Goal: Task Accomplishment & Management: Manage account settings

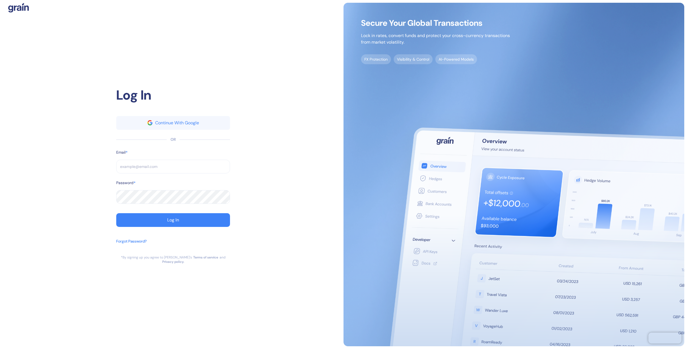
type input "[EMAIL_ADDRESS][DOMAIN_NAME]"
click at [123, 217] on button "Log In" at bounding box center [173, 220] width 114 height 14
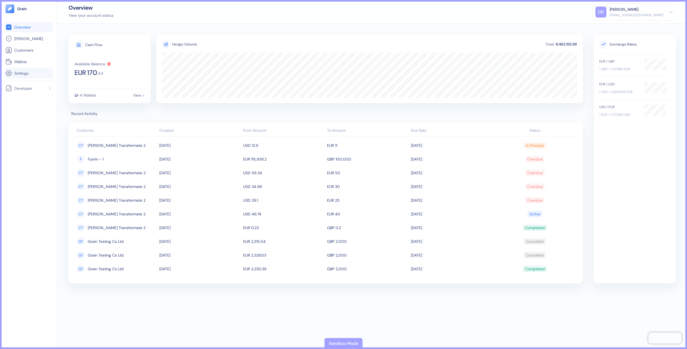
click at [33, 78] on li "Settings" at bounding box center [28, 73] width 49 height 10
click at [23, 73] on span "Settings" at bounding box center [21, 72] width 14 height 5
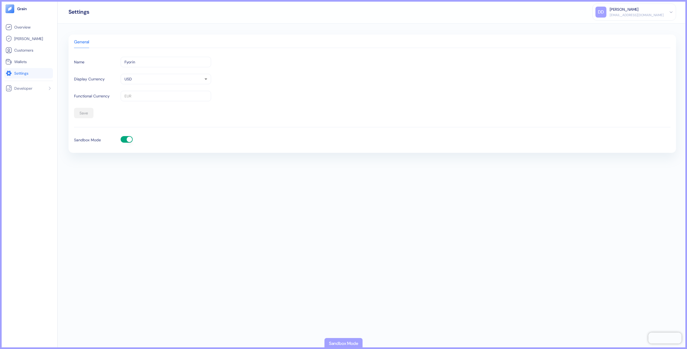
click at [125, 140] on button "button" at bounding box center [127, 139] width 12 height 7
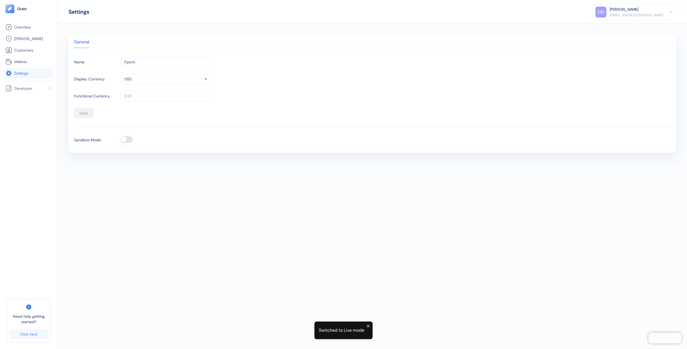
click at [130, 140] on button "button" at bounding box center [127, 139] width 12 height 7
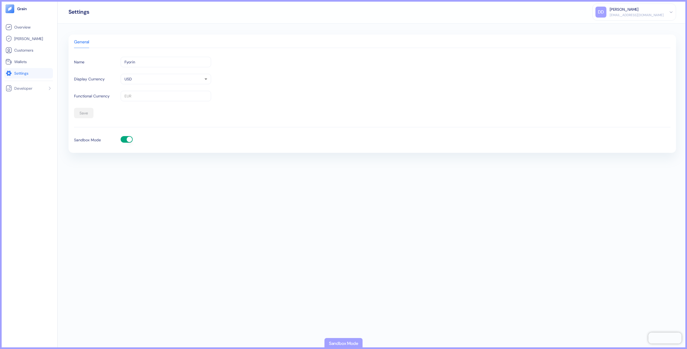
click at [21, 2] on div "Overview [PERSON_NAME] Customers Wallets Settings Developer" at bounding box center [29, 174] width 58 height 349
click at [21, 9] on img at bounding box center [22, 9] width 10 height 4
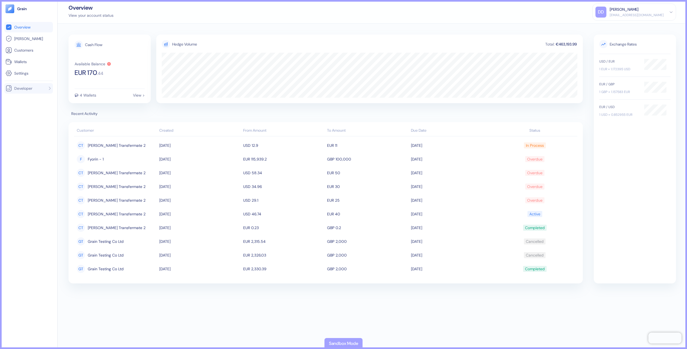
click at [25, 87] on span "Developer" at bounding box center [23, 88] width 18 height 5
